Goal: Transaction & Acquisition: Download file/media

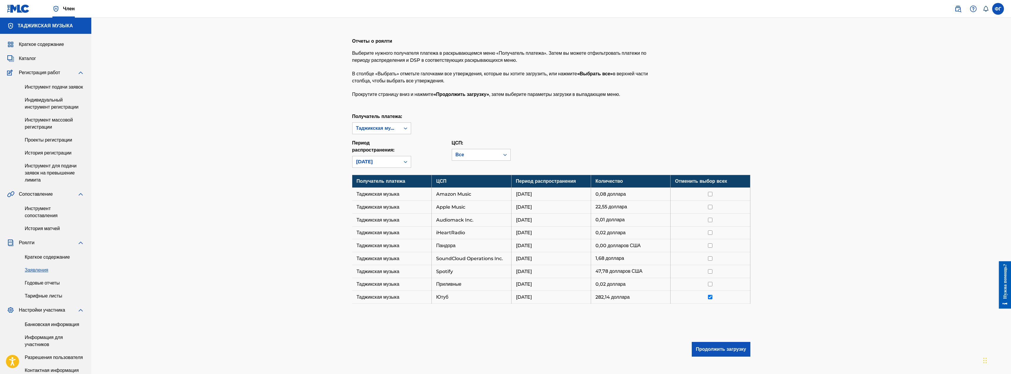
click at [25, 57] on font "Каталог" at bounding box center [27, 59] width 17 height 6
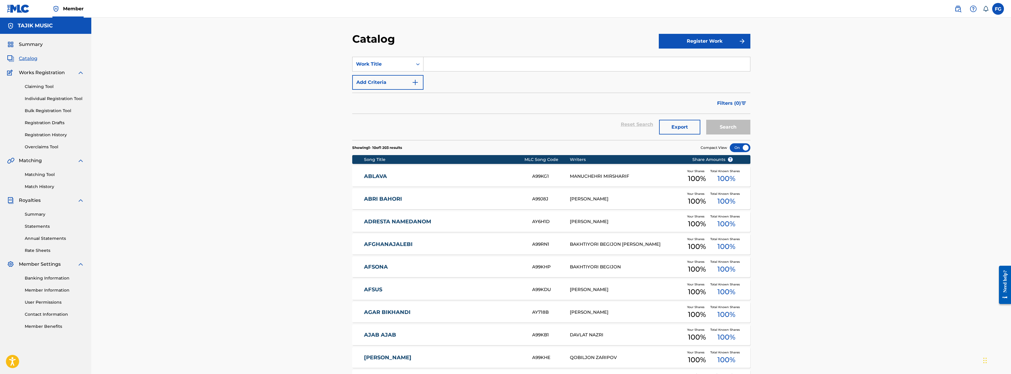
click at [182, 233] on div "Catalog Register Work SearchWithCriteria5981cf73-4caa-4e95-a491-8ca165b262c2 Wo…" at bounding box center [551, 220] width 920 height 404
click at [38, 133] on link "Registration History" at bounding box center [55, 135] width 60 height 6
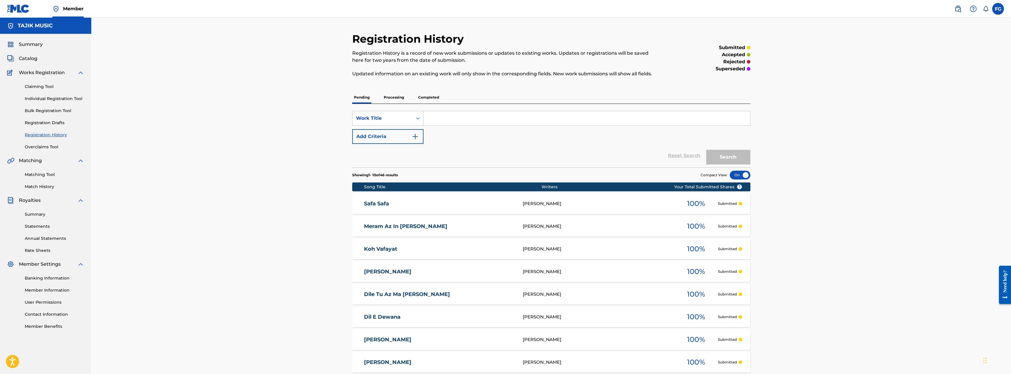
click at [395, 95] on p "Processing" at bounding box center [394, 97] width 24 height 12
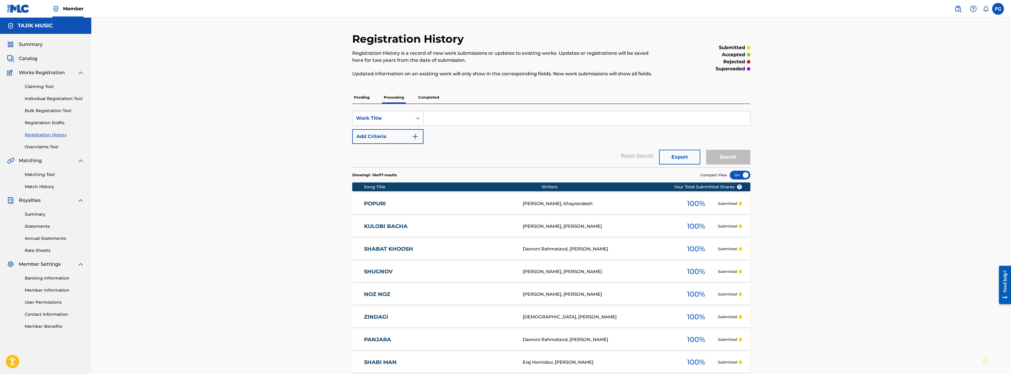
click at [437, 98] on p "Completed" at bounding box center [429, 97] width 24 height 12
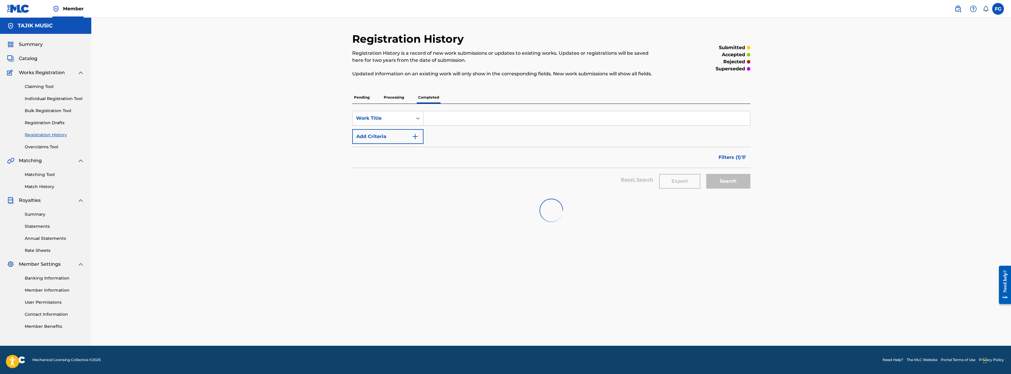
click at [390, 97] on p "Processing" at bounding box center [394, 97] width 24 height 12
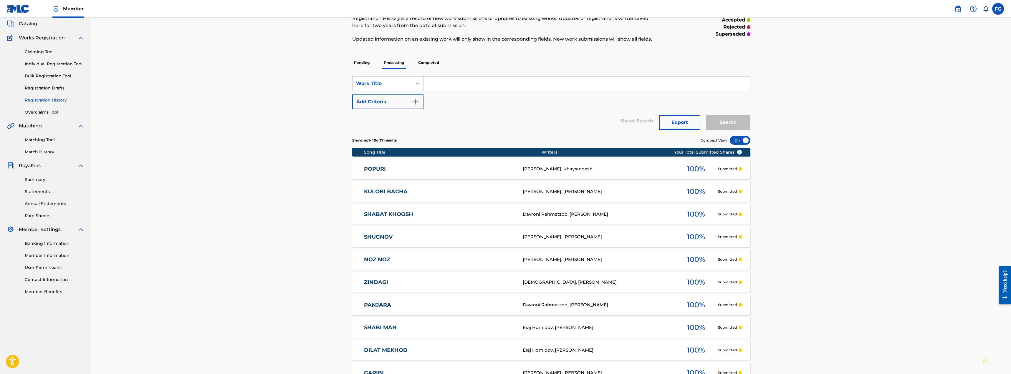
scroll to position [24, 0]
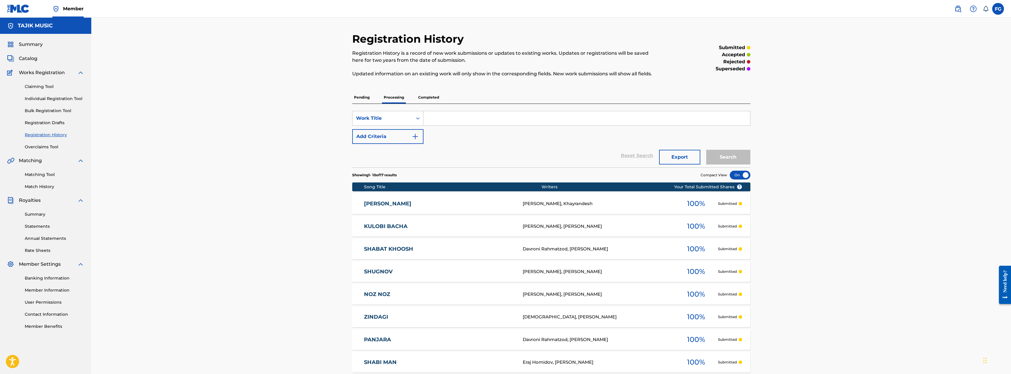
click at [360, 96] on p "Pending" at bounding box center [361, 97] width 19 height 12
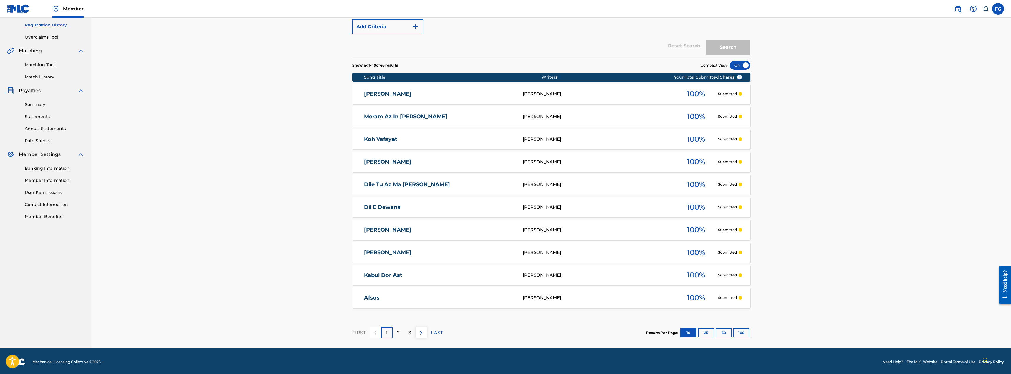
scroll to position [112, 0]
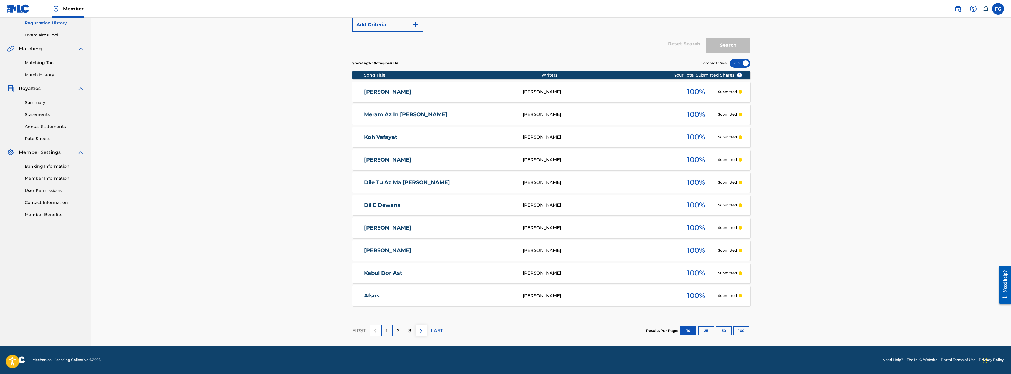
click at [402, 331] on div "2" at bounding box center [398, 330] width 11 height 11
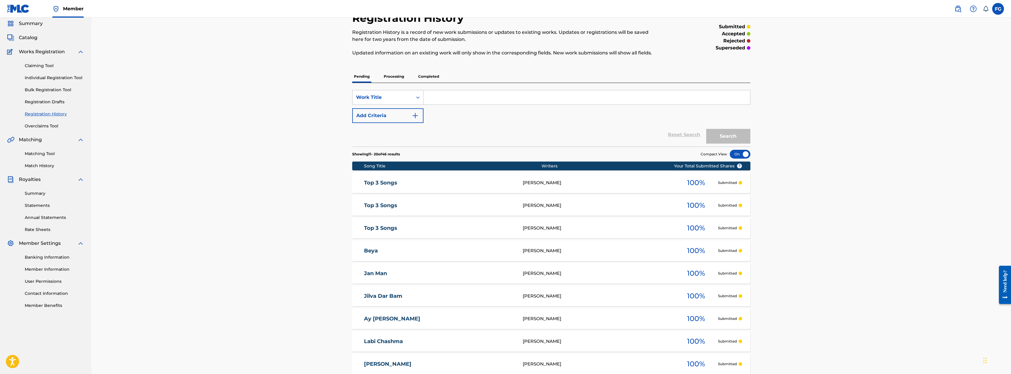
scroll to position [0, 0]
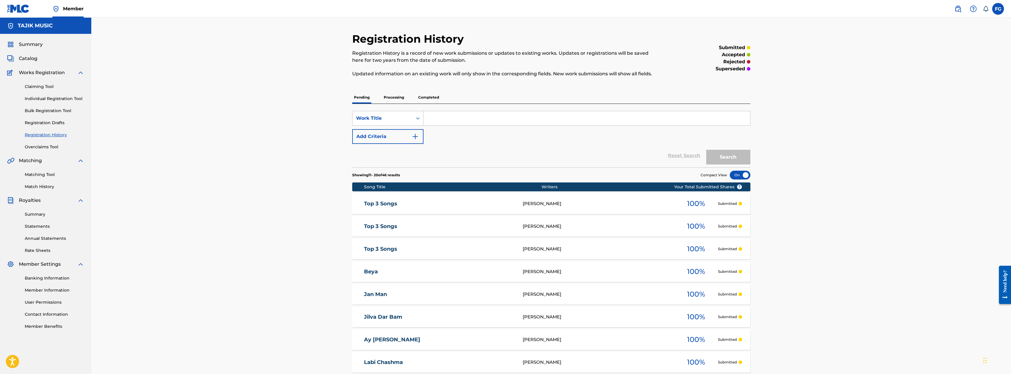
click at [423, 93] on p "Completed" at bounding box center [429, 97] width 24 height 12
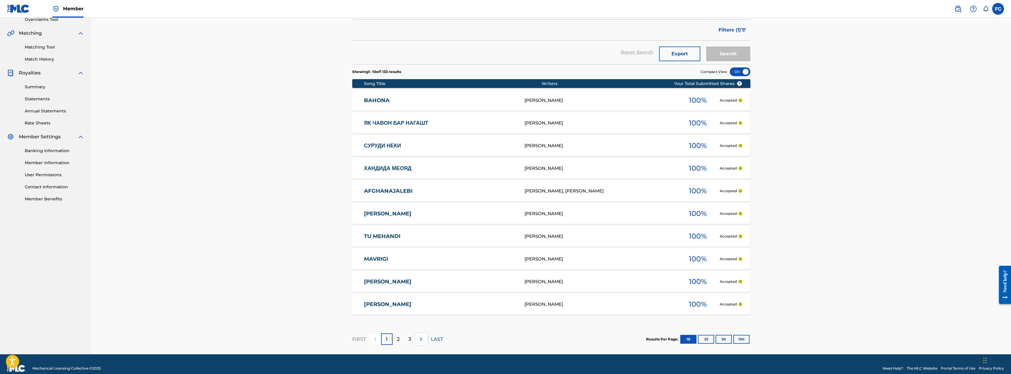
scroll to position [136, 0]
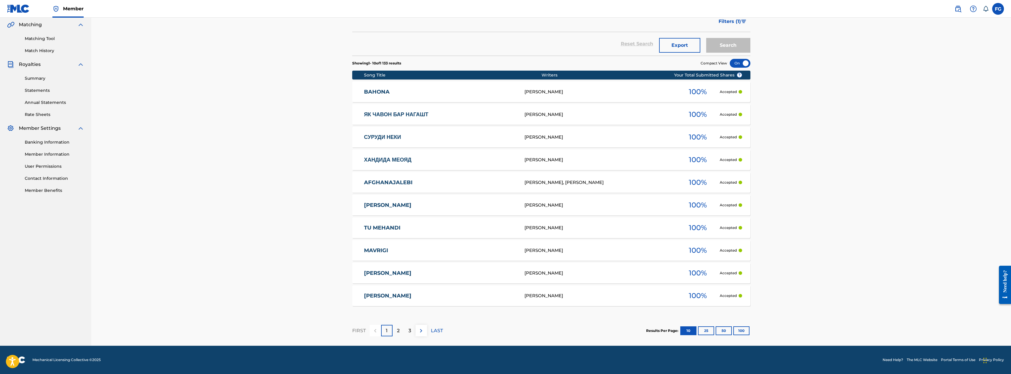
click at [387, 202] on link "[PERSON_NAME]" at bounding box center [440, 205] width 153 height 7
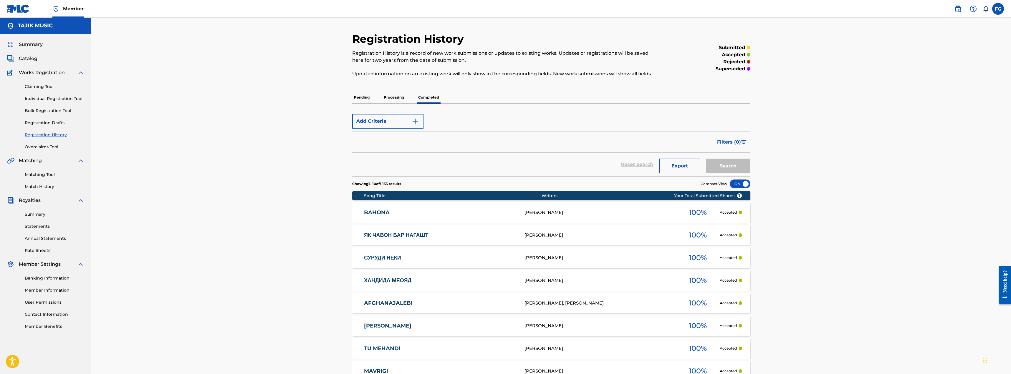
scroll to position [97, 0]
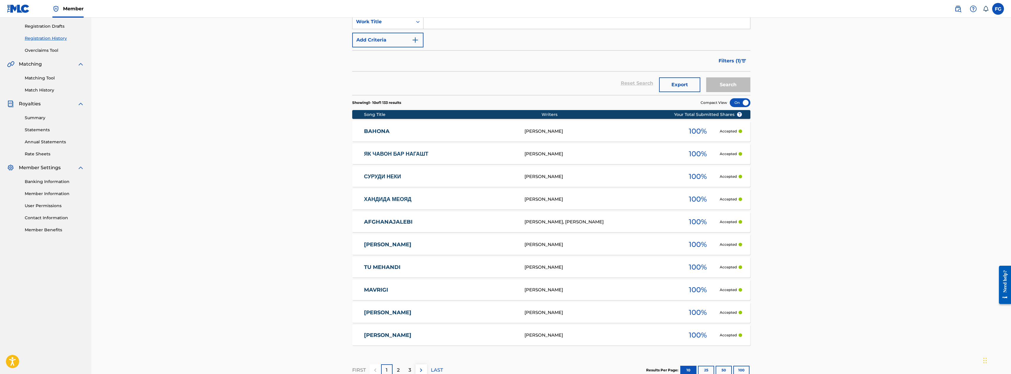
click at [396, 156] on link "ЯК ЧАВОН БАР НАГАШТ" at bounding box center [440, 154] width 153 height 7
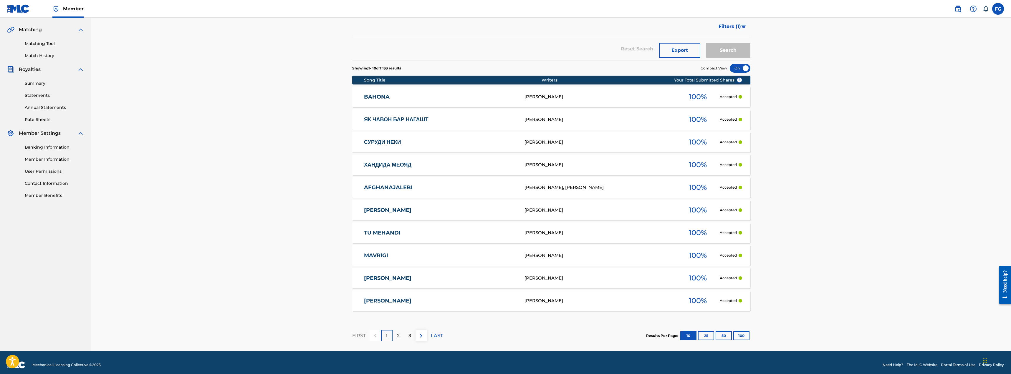
scroll to position [136, 0]
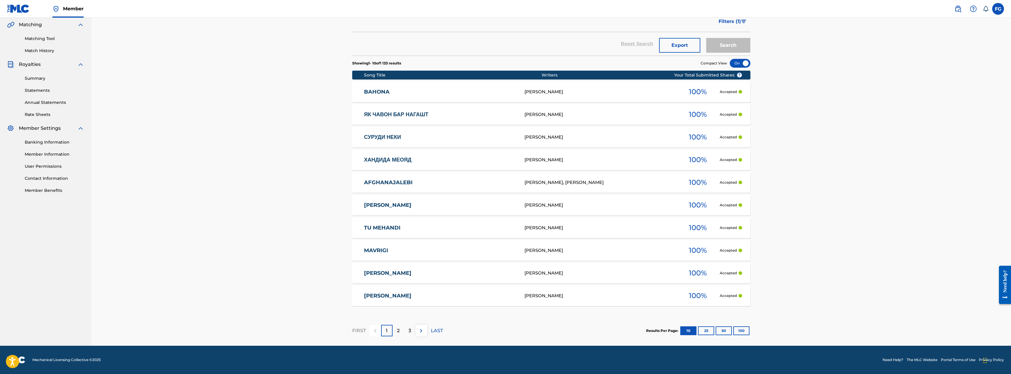
click at [400, 272] on link "[PERSON_NAME]" at bounding box center [440, 273] width 153 height 7
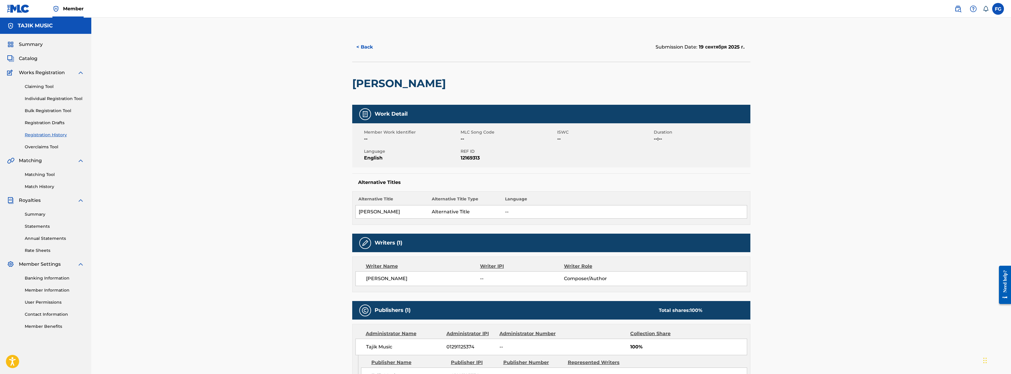
click at [42, 87] on link "Claiming Tool" at bounding box center [55, 87] width 60 height 6
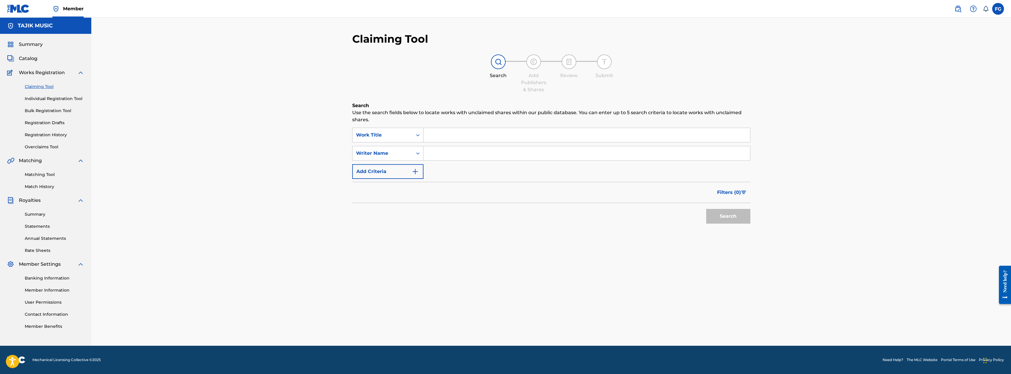
click at [47, 238] on link "Annual Statements" at bounding box center [55, 239] width 60 height 6
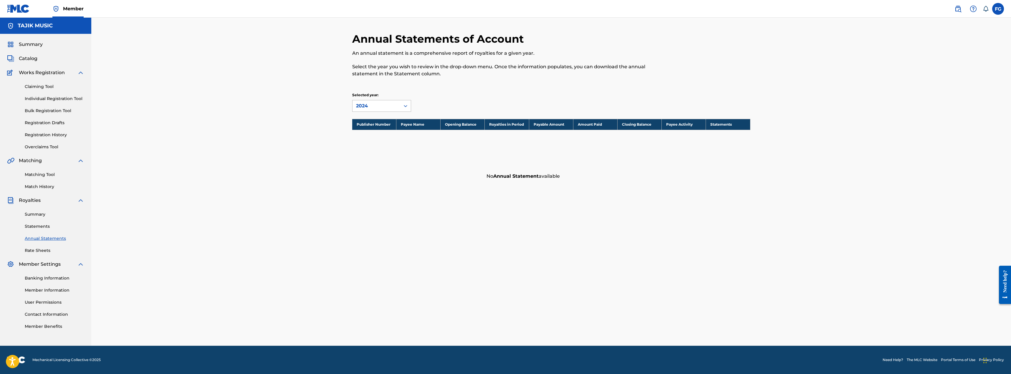
click at [361, 104] on div "2024" at bounding box center [376, 106] width 41 height 7
click at [44, 225] on link "Statements" at bounding box center [55, 227] width 60 height 6
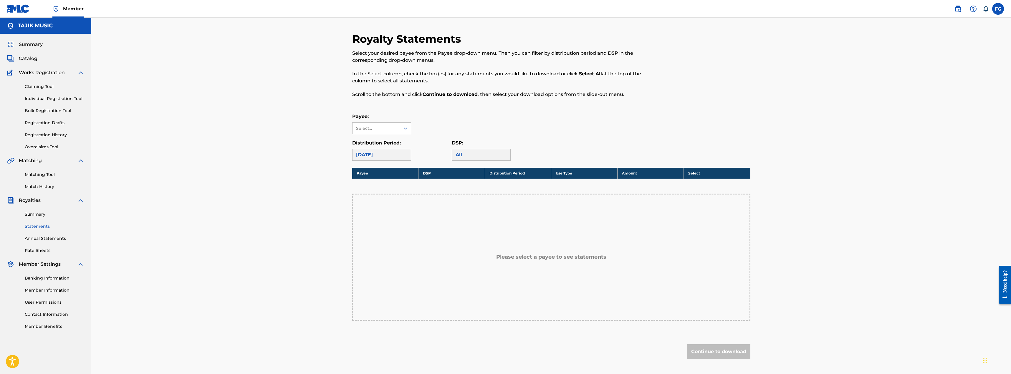
click at [34, 255] on div "Summary Catalog Works Registration Claiming Tool Individual Registration Tool B…" at bounding box center [45, 185] width 91 height 303
click at [34, 252] on link "Rate Sheets" at bounding box center [55, 251] width 60 height 6
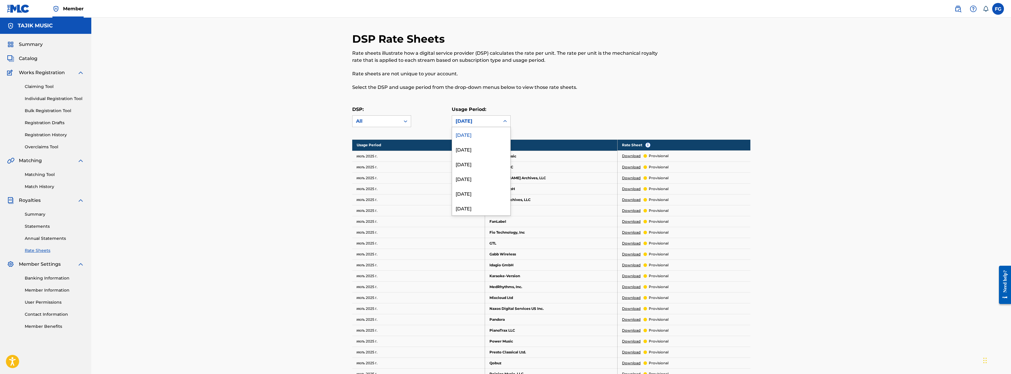
click at [463, 121] on div "[DATE]" at bounding box center [476, 121] width 41 height 7
click at [355, 109] on label "DSP:" at bounding box center [357, 110] width 11 height 6
click at [327, 121] on input "DSP:" at bounding box center [327, 121] width 0 height 0
click at [365, 117] on div "All" at bounding box center [377, 121] width 48 height 11
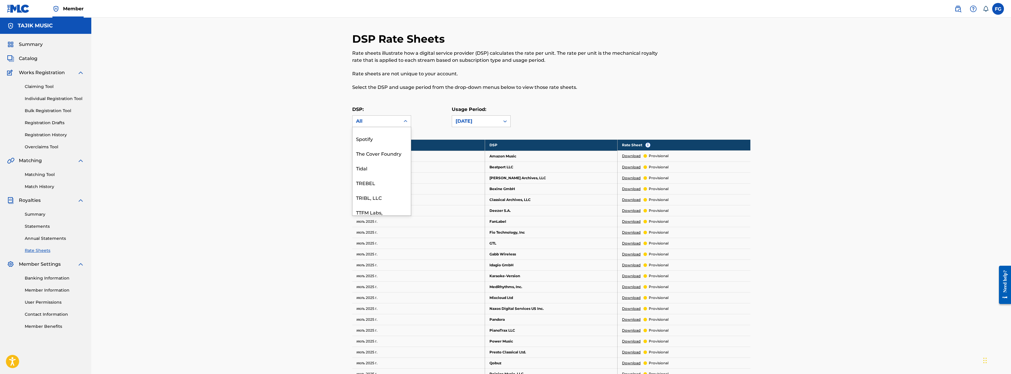
scroll to position [1119, 0]
click at [372, 205] on div "YouTube" at bounding box center [382, 208] width 58 height 15
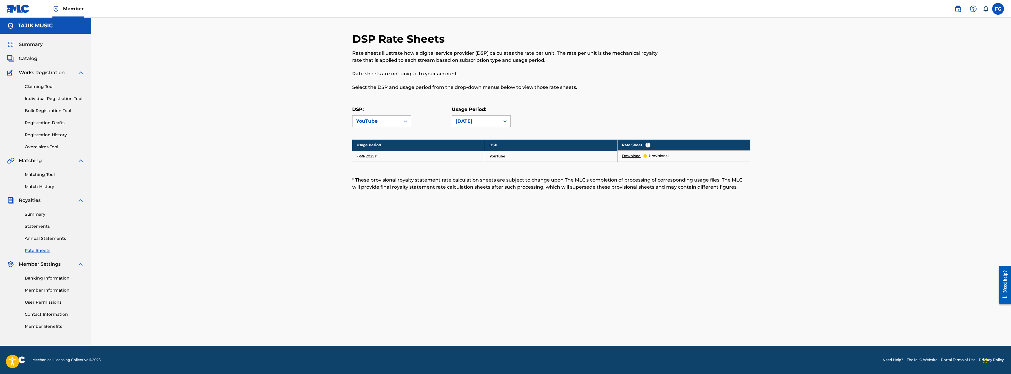
click at [630, 156] on link "Download" at bounding box center [631, 155] width 19 height 5
